Goal: Information Seeking & Learning: Learn about a topic

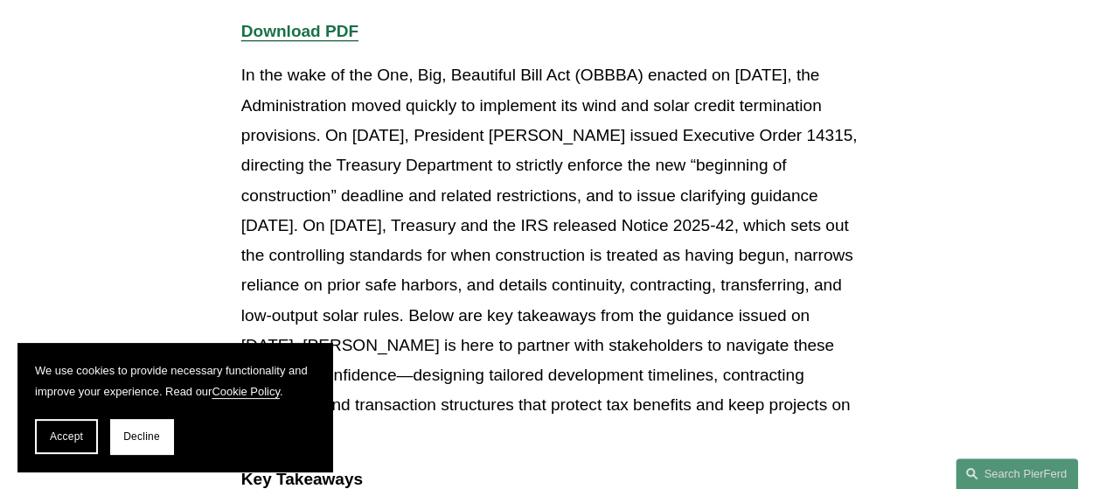
scroll to position [437, 0]
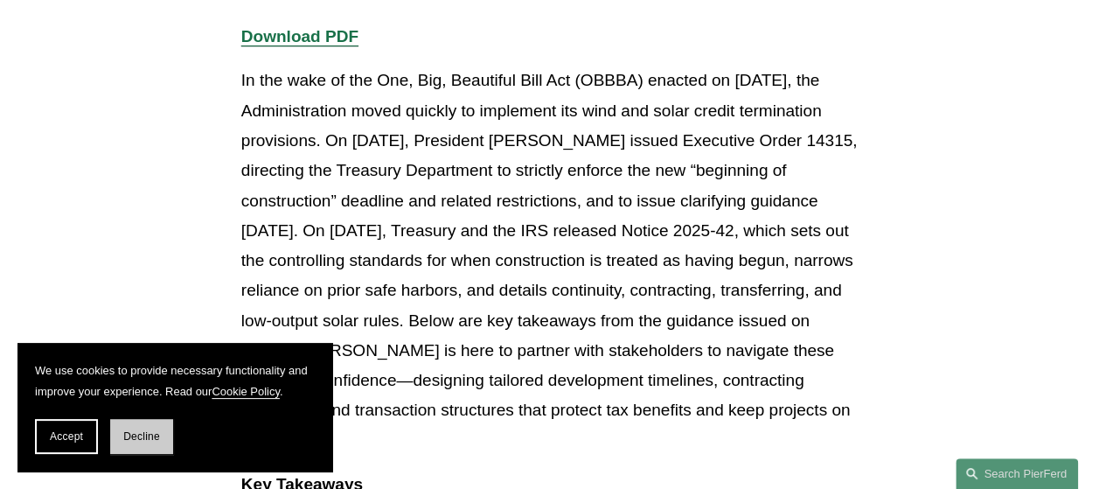
click at [140, 434] on span "Decline" at bounding box center [141, 436] width 37 height 12
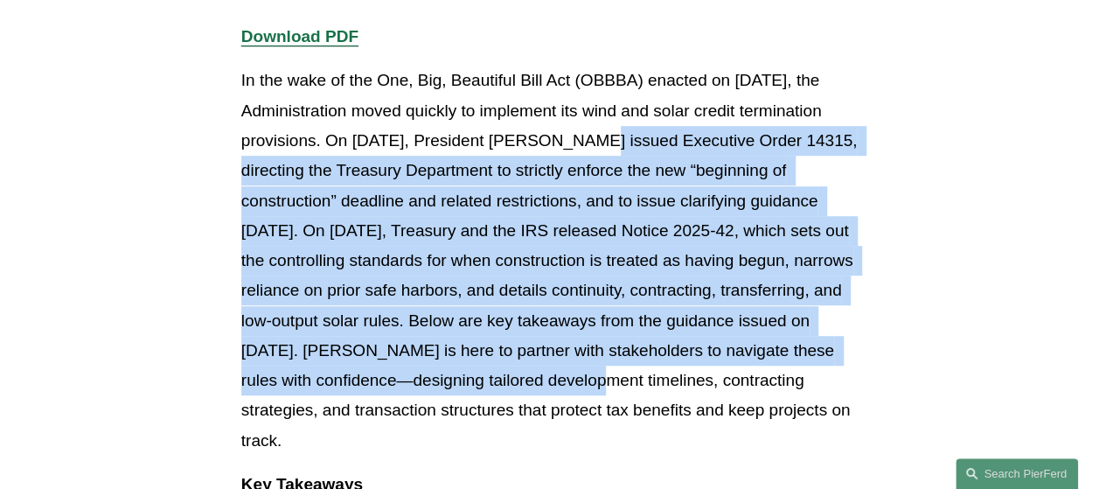
drag, startPoint x: 528, startPoint y: 143, endPoint x: 527, endPoint y: 379, distance: 236.0
click at [527, 379] on p "In the wake of the One, Big, Beautiful Bill Act (OBBBA) enacted on [DATE], the …" at bounding box center [552, 260] width 623 height 389
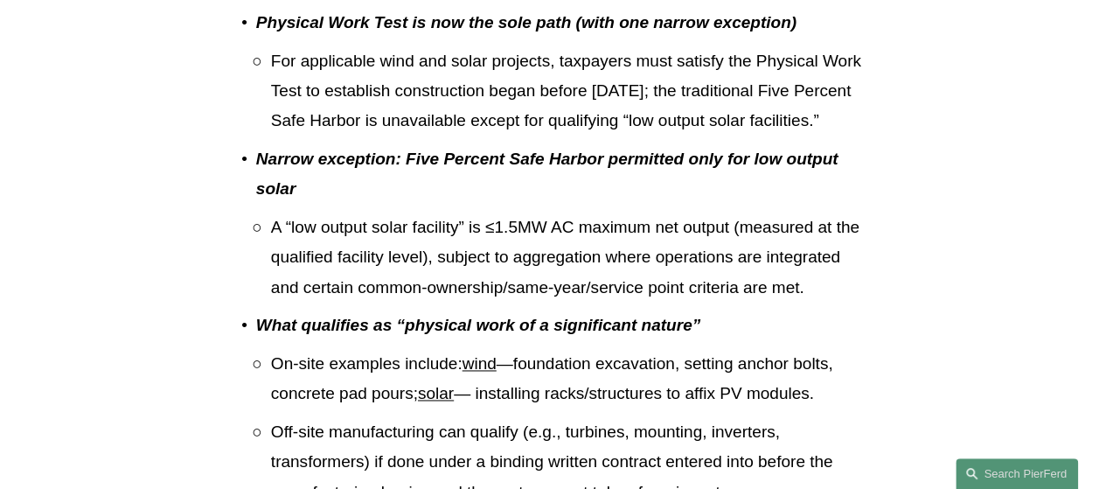
scroll to position [1224, 0]
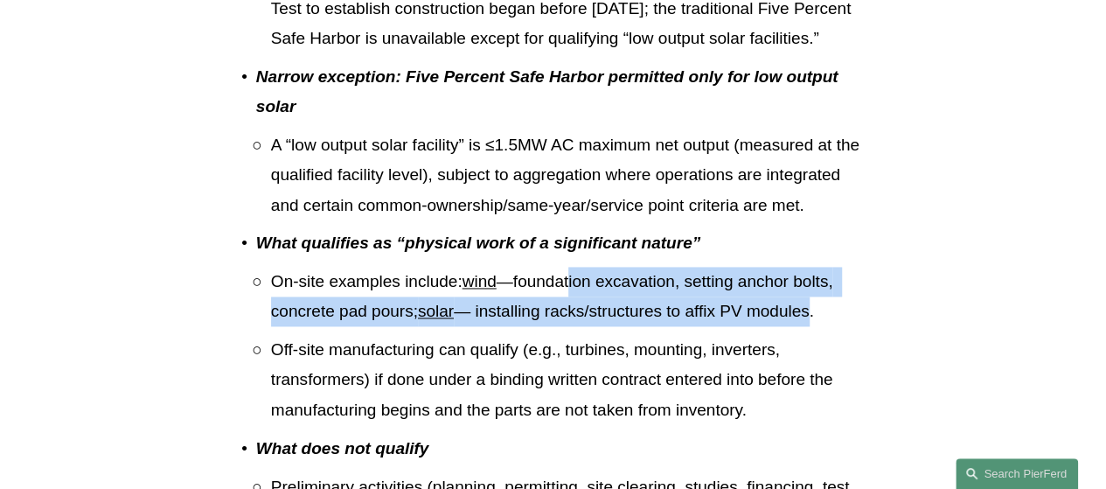
drag, startPoint x: 572, startPoint y: 340, endPoint x: 815, endPoint y: 378, distance: 245.9
click at [816, 327] on p "On-site examples include: wind —foundation excavation, setting anchor bolts, co…" at bounding box center [568, 297] width 594 height 60
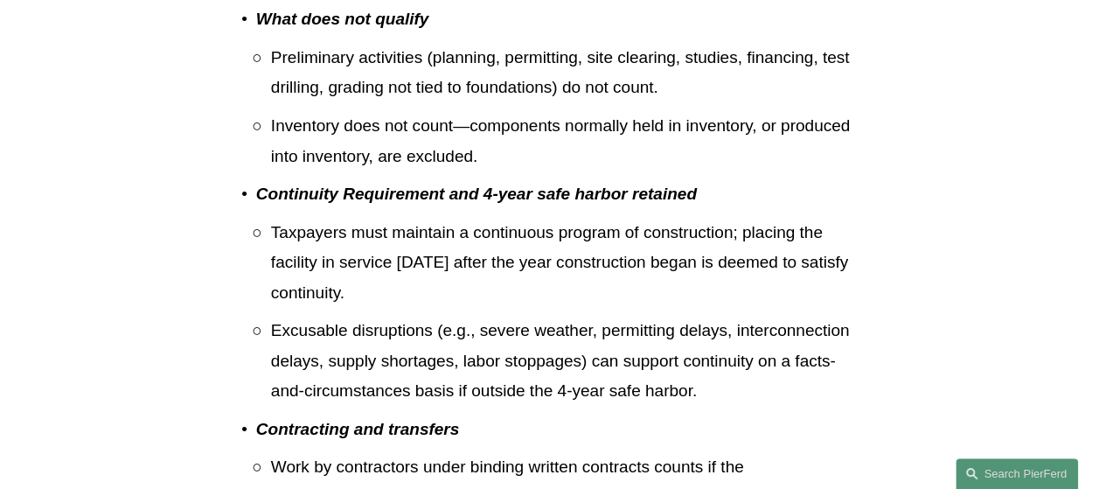
scroll to position [1661, 0]
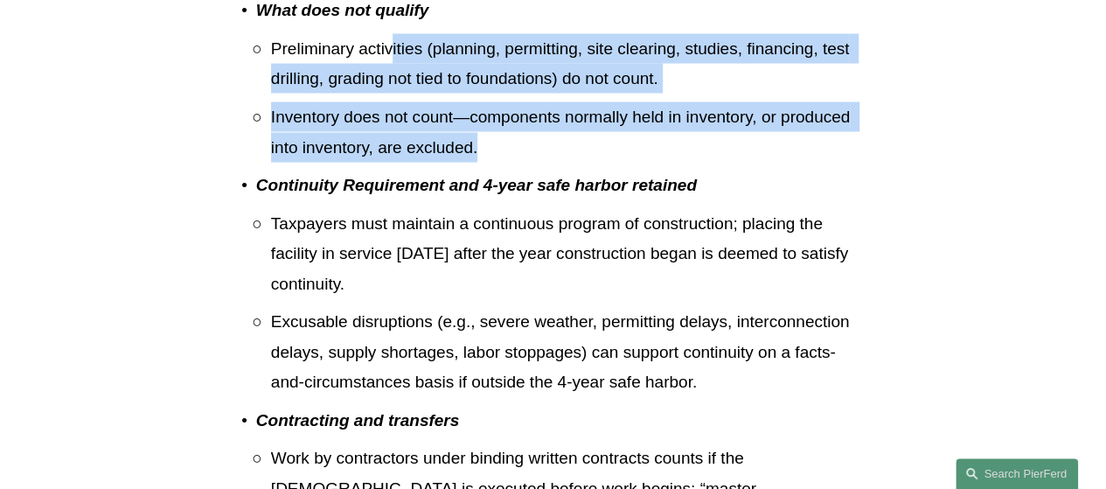
drag, startPoint x: 392, startPoint y: 104, endPoint x: 507, endPoint y: 207, distance: 154.8
click at [507, 163] on ul "Preliminary activities (planning, permitting, site clearing, studies, financing…" at bounding box center [560, 98] width 608 height 129
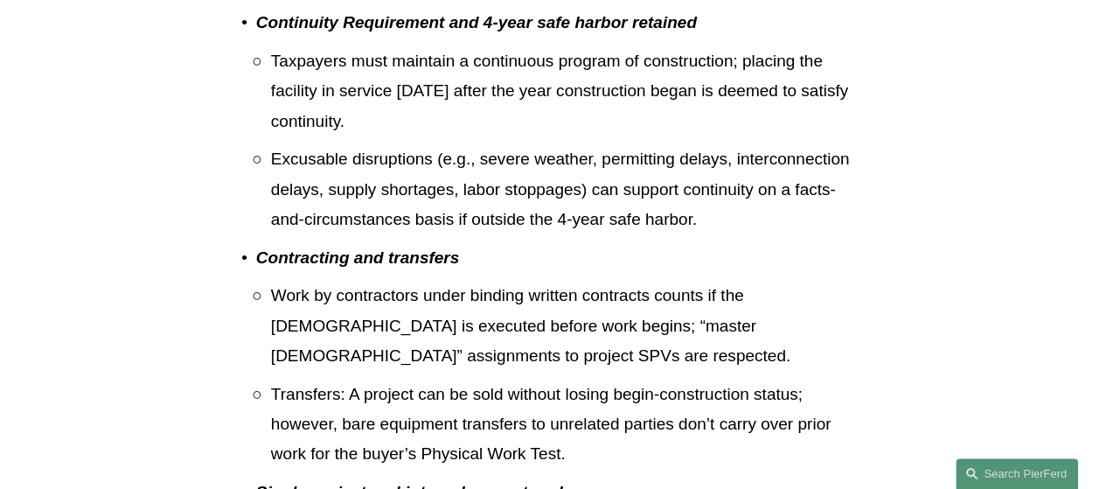
scroll to position [1923, 0]
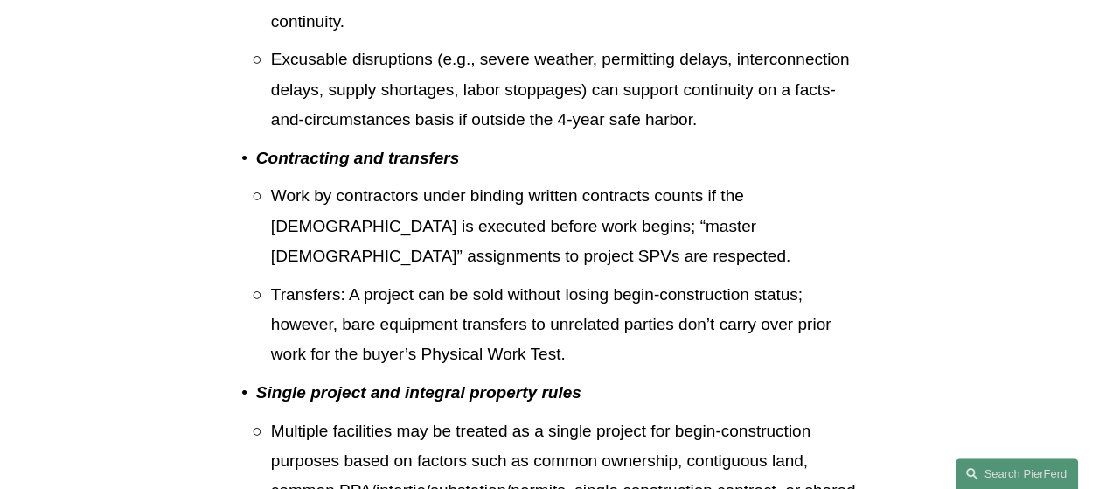
click at [380, 258] on p "Work by contractors under binding written contracts counts if the [DEMOGRAPHIC_…" at bounding box center [568, 226] width 594 height 90
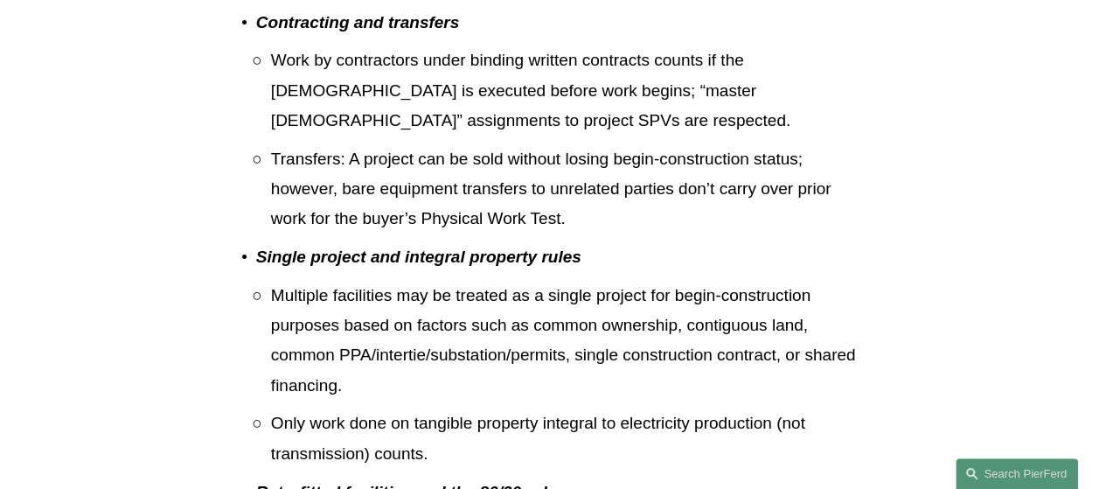
scroll to position [2098, 0]
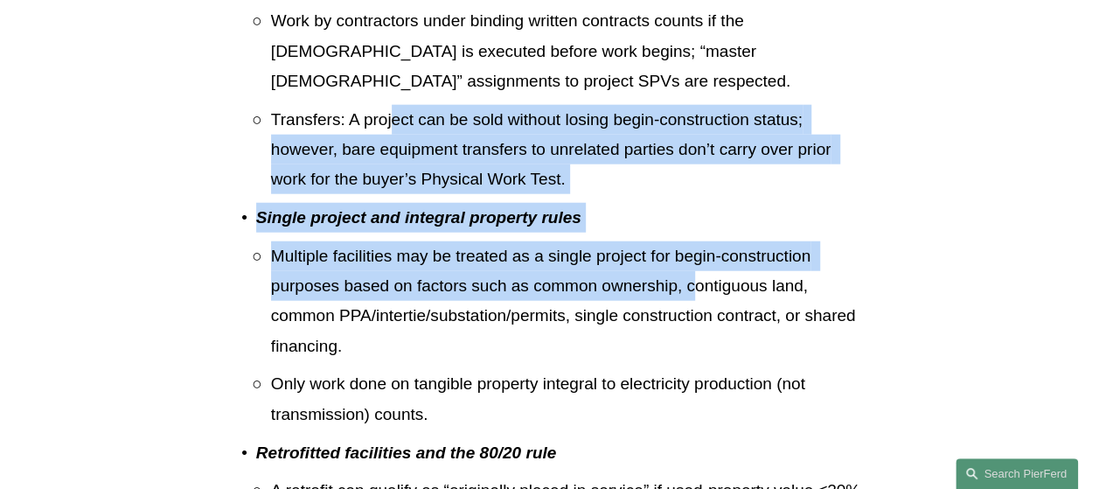
drag, startPoint x: 398, startPoint y: 186, endPoint x: 695, endPoint y: 347, distance: 338.0
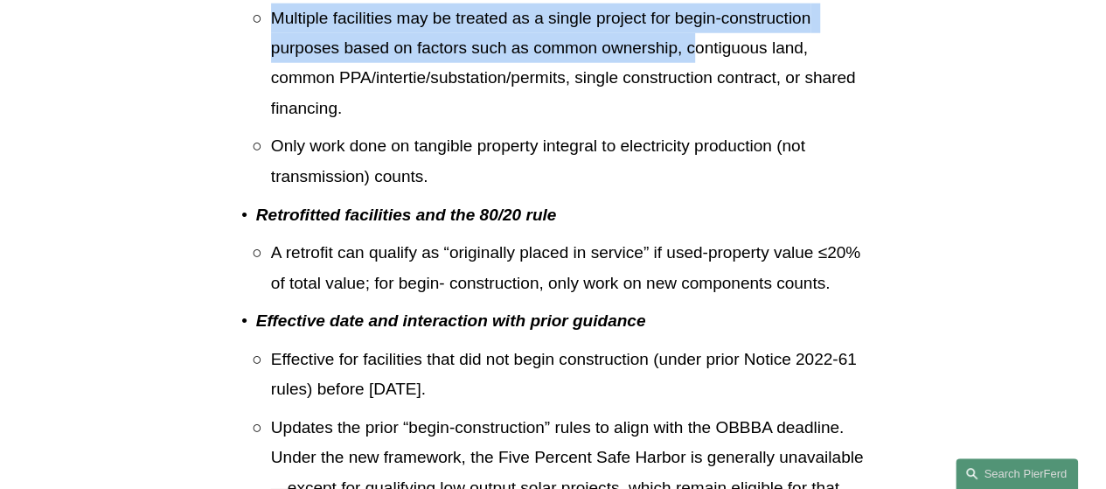
scroll to position [2360, 0]
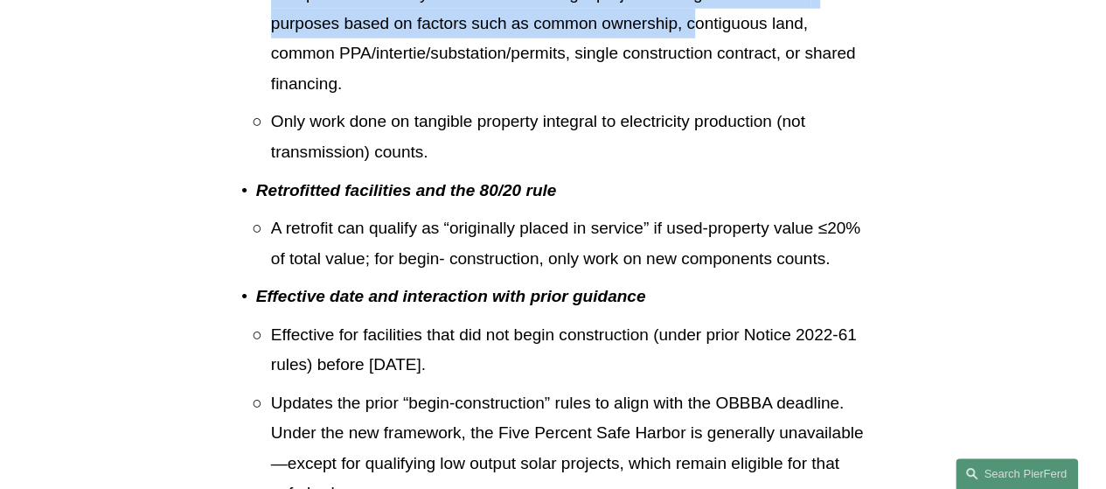
drag, startPoint x: 369, startPoint y: 324, endPoint x: 524, endPoint y: 429, distance: 187.0
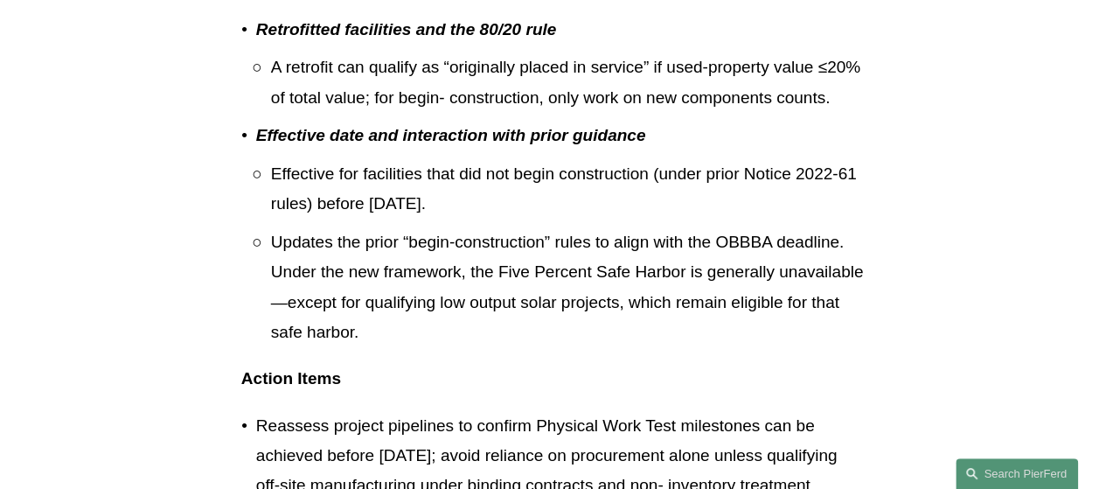
scroll to position [2535, 0]
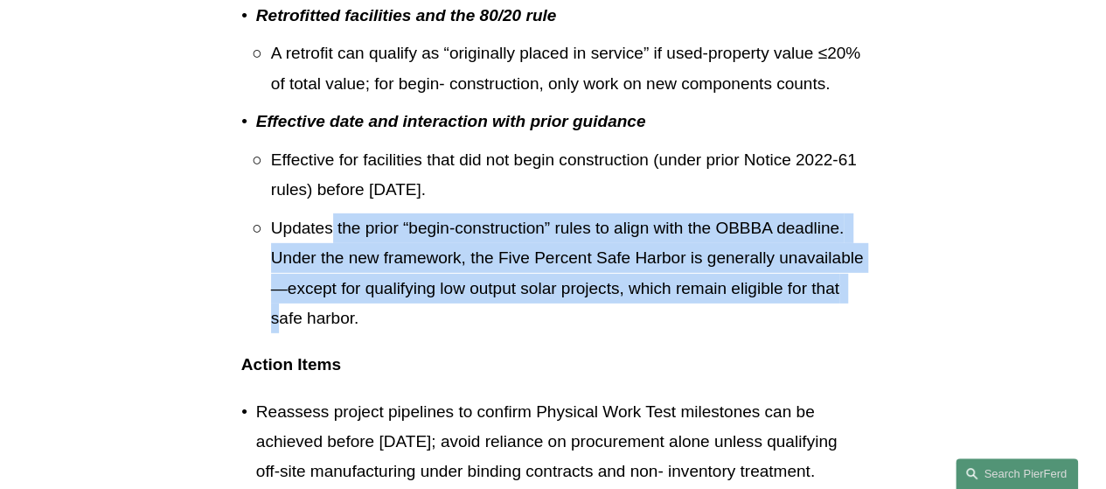
drag, startPoint x: 343, startPoint y: 293, endPoint x: 394, endPoint y: 372, distance: 94.1
click at [395, 333] on p "Updates the prior “begin-construction” rules to align with the OBBBA deadline. …" at bounding box center [568, 273] width 594 height 120
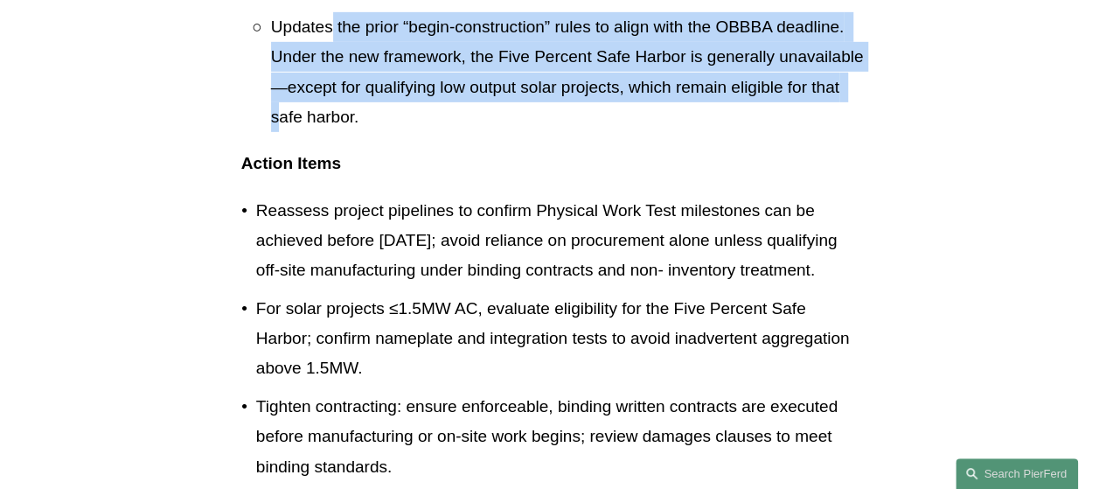
scroll to position [2798, 0]
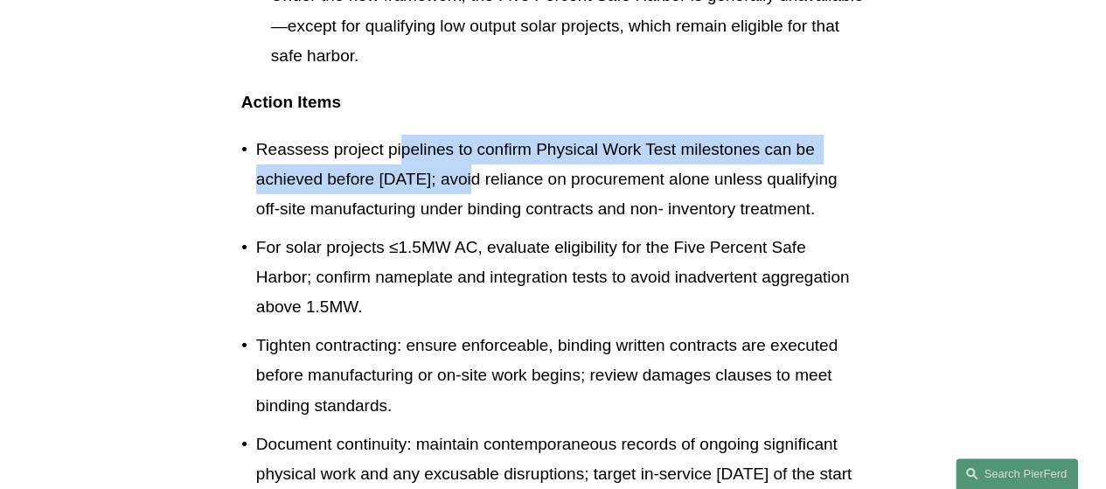
drag, startPoint x: 405, startPoint y: 226, endPoint x: 470, endPoint y: 251, distance: 70.3
click at [470, 225] on p "Reassess project pipelines to confirm Physical Work Test milestones can be achi…" at bounding box center [560, 180] width 608 height 90
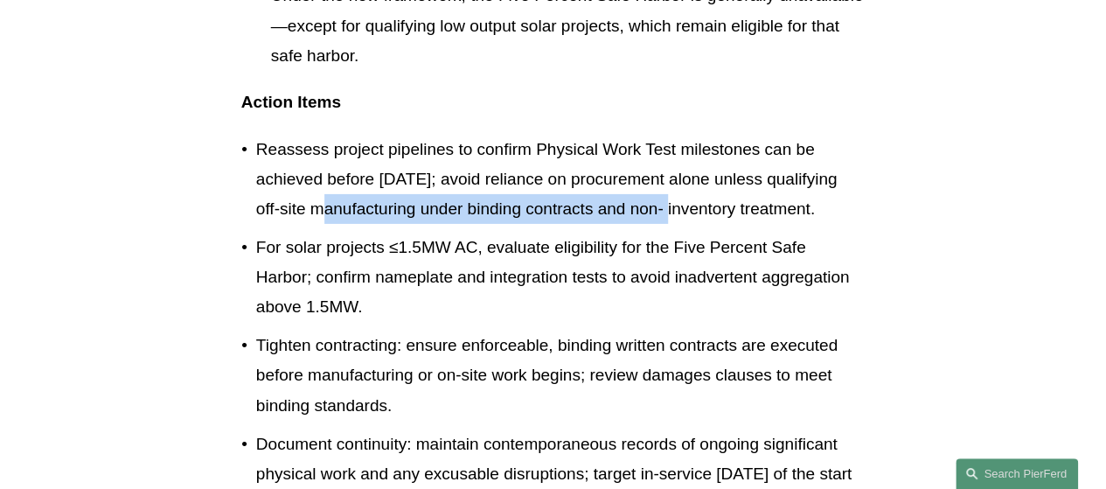
drag, startPoint x: 358, startPoint y: 276, endPoint x: 692, endPoint y: 278, distance: 333.1
click at [692, 225] on p "Reassess project pipelines to confirm Physical Work Test milestones can be achi…" at bounding box center [560, 180] width 608 height 90
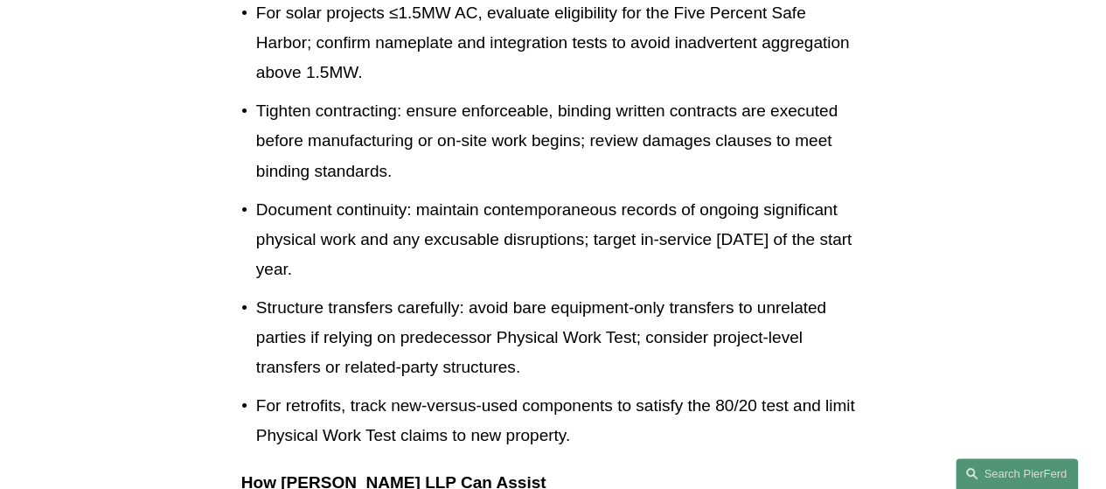
scroll to position [3060, 0]
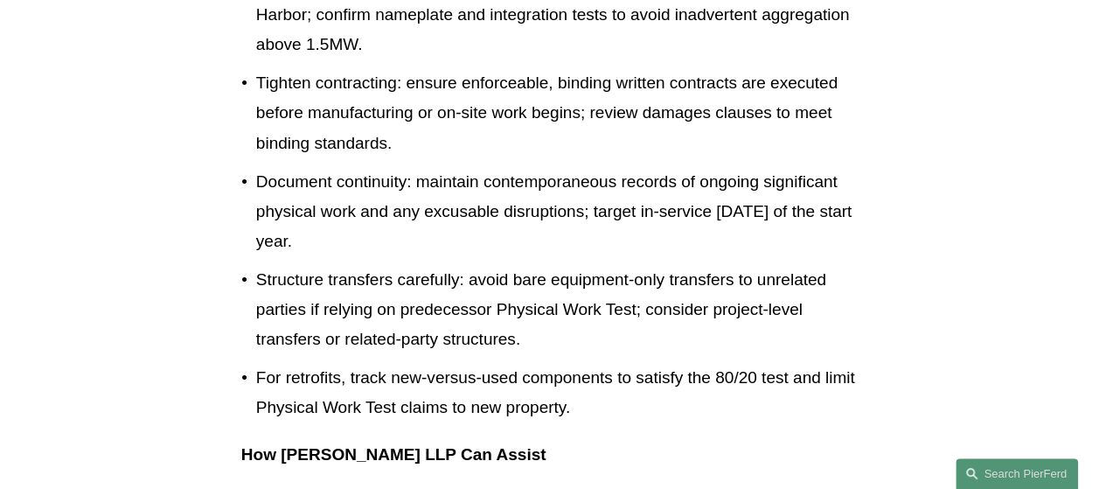
drag, startPoint x: 472, startPoint y: 206, endPoint x: 364, endPoint y: 338, distance: 170.8
click at [364, 338] on ul "Reassess project pipelines to confirm Physical Work Test milestones can be achi…" at bounding box center [552, 147] width 623 height 551
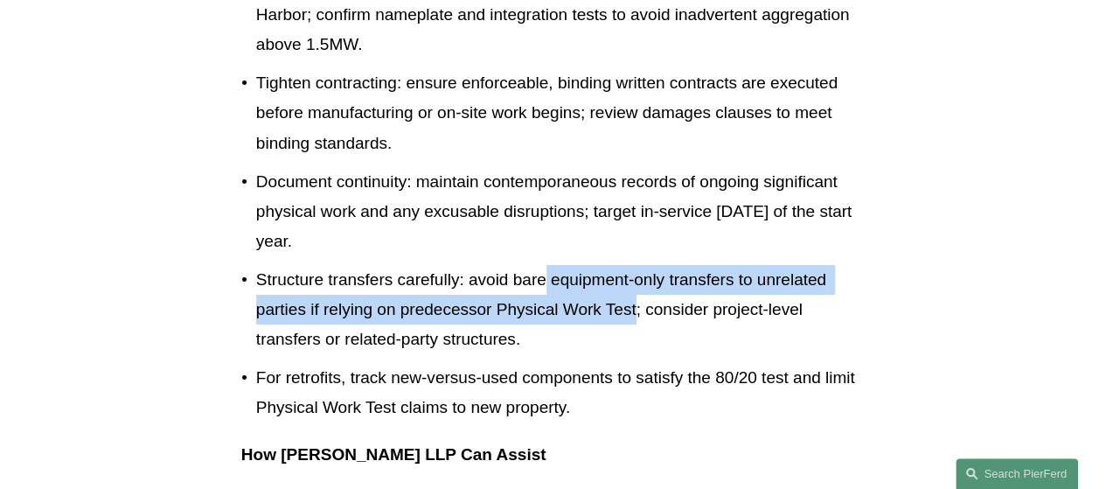
drag, startPoint x: 553, startPoint y: 378, endPoint x: 638, endPoint y: 403, distance: 89.3
click at [638, 355] on p "Structure transfers carefully: avoid bare equipment-only transfers to unrelated…" at bounding box center [560, 310] width 608 height 90
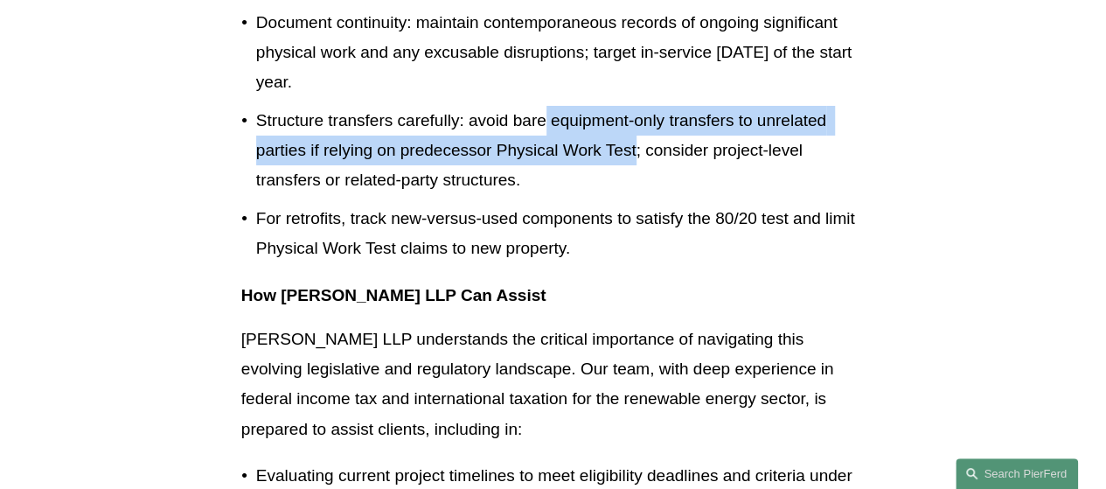
scroll to position [3235, 0]
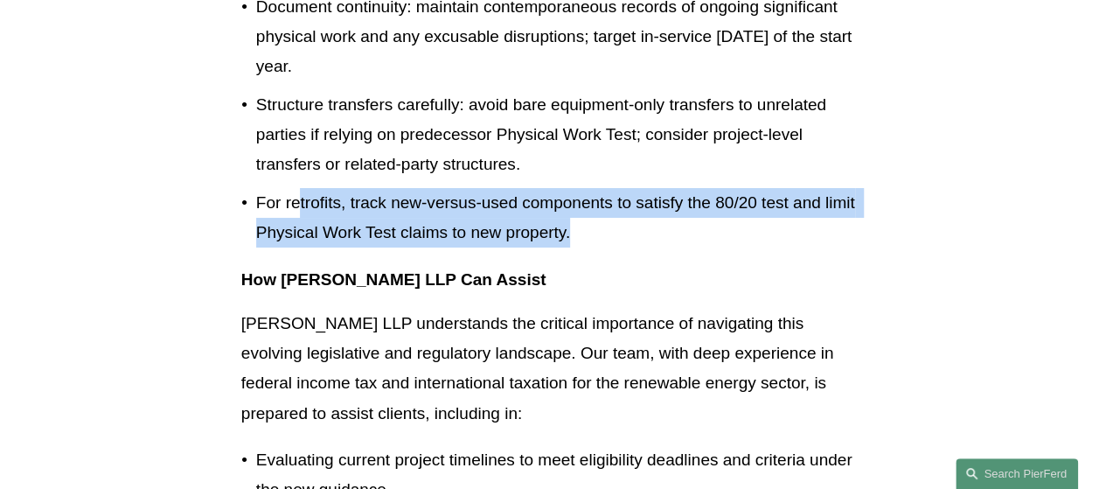
drag, startPoint x: 302, startPoint y: 303, endPoint x: 619, endPoint y: 341, distance: 318.7
click at [619, 248] on p "For retrofits, track new-versus-used components to satisfy the 80/20 test and l…" at bounding box center [560, 218] width 608 height 60
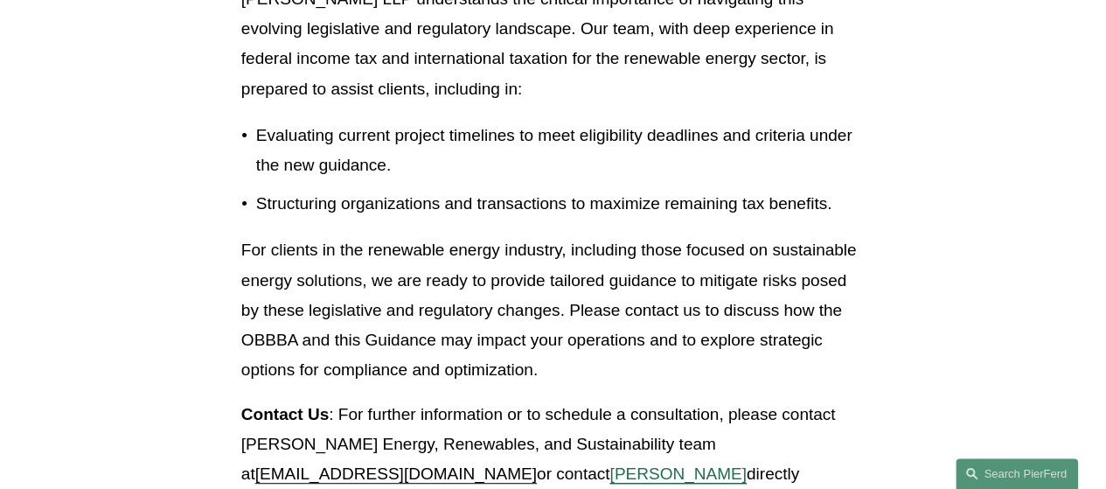
scroll to position [3584, 0]
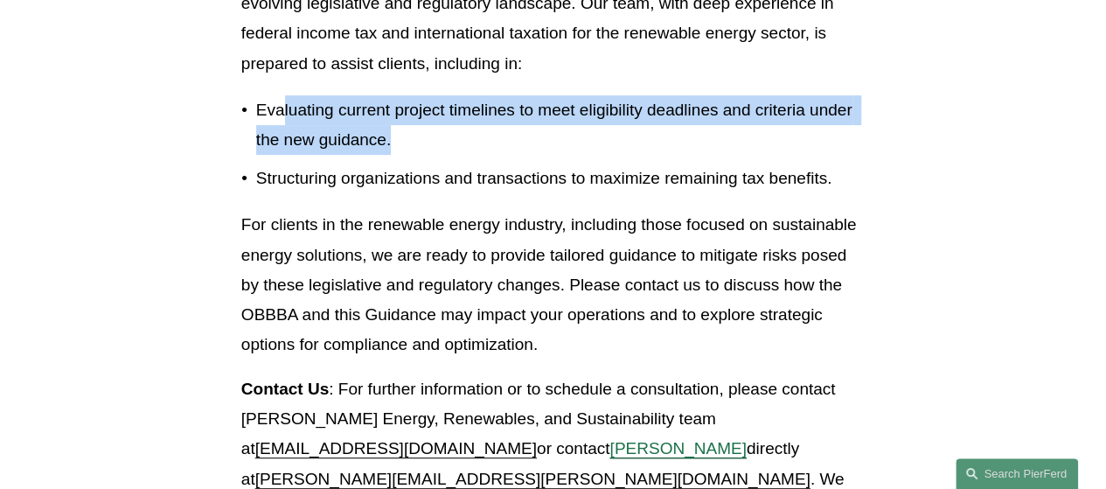
drag, startPoint x: 292, startPoint y: 200, endPoint x: 414, endPoint y: 249, distance: 131.0
click at [414, 156] on p "Evaluating current project timelines to meet eligibility deadlines and criteria…" at bounding box center [560, 125] width 608 height 60
